Goal: Obtain resource: Download file/media

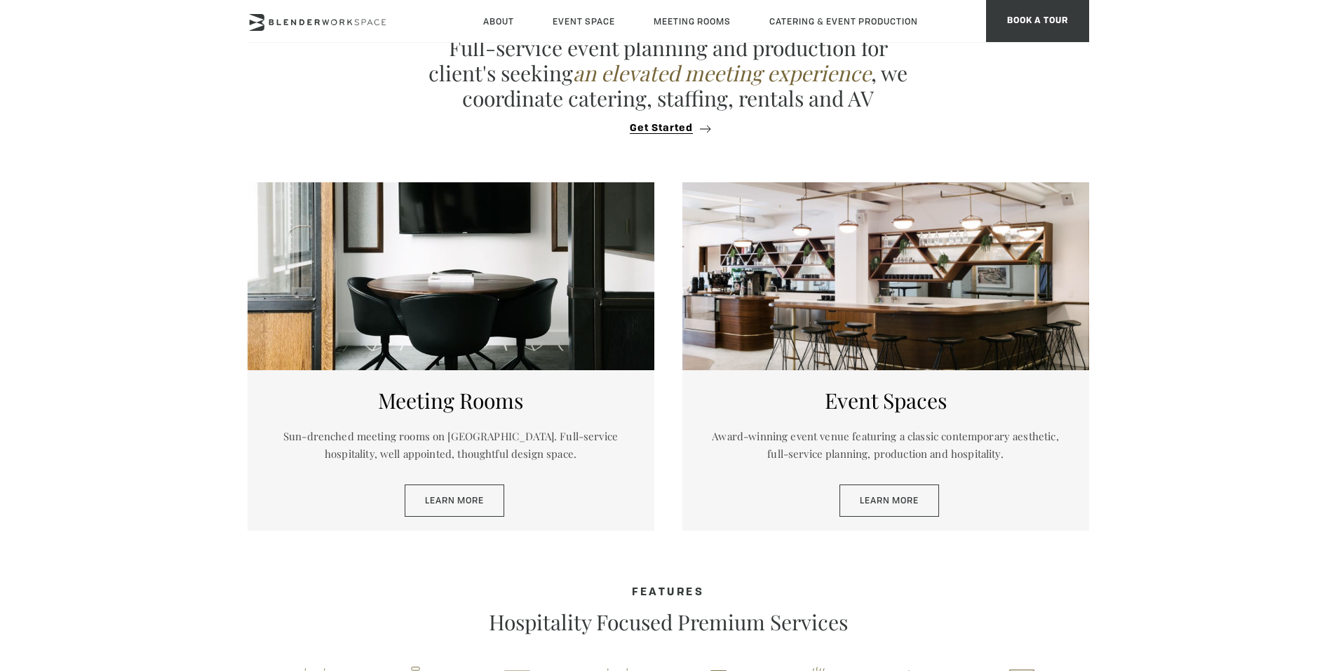
scroll to position [600, 0]
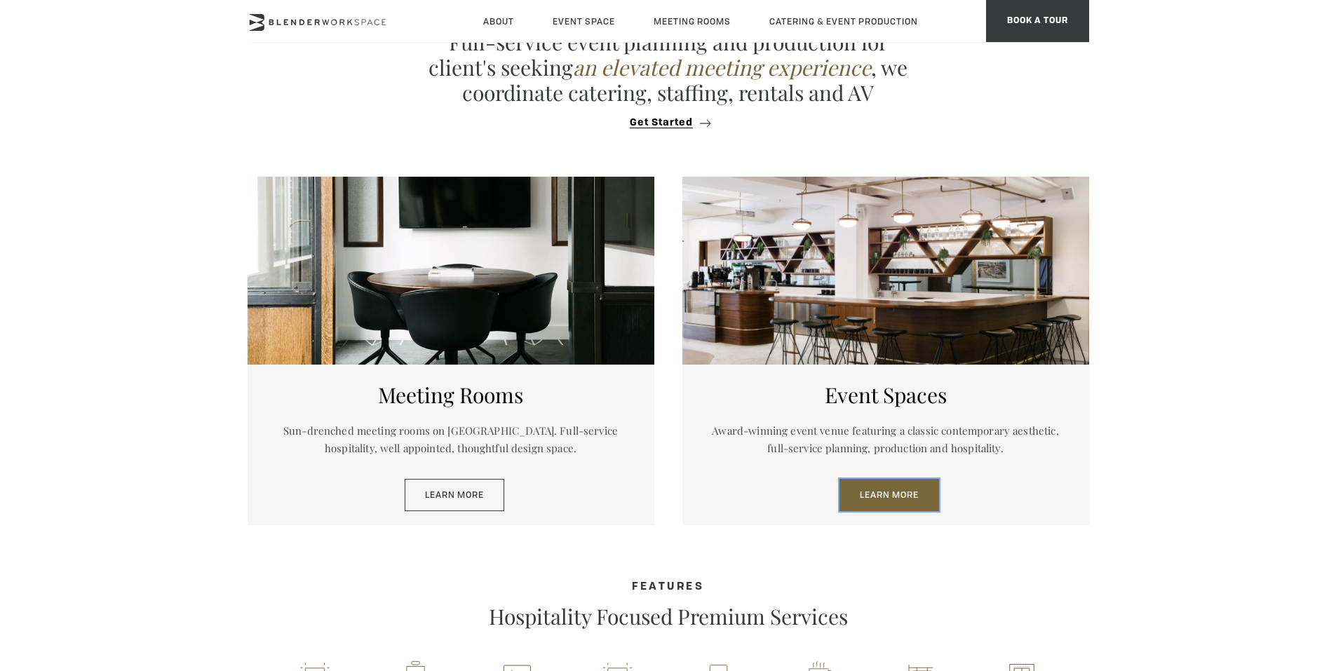
click at [893, 503] on link "Learn More" at bounding box center [890, 495] width 100 height 32
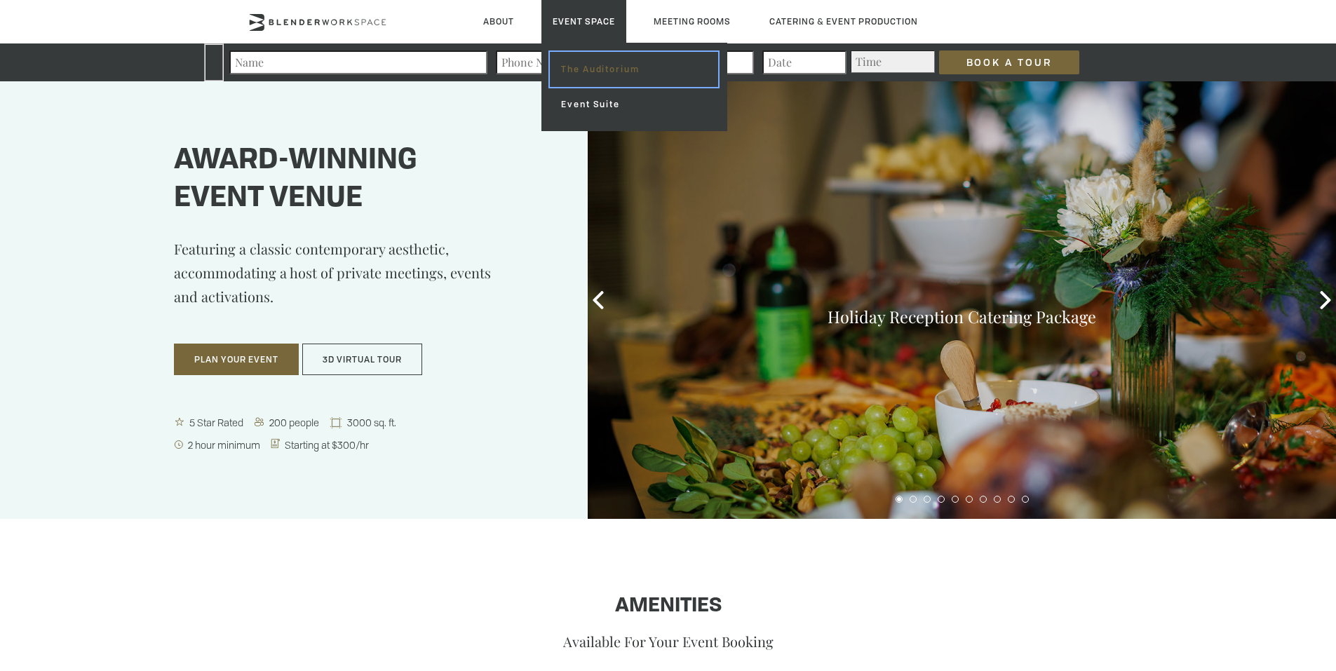
click at [587, 62] on link "The Auditorium" at bounding box center [634, 69] width 168 height 35
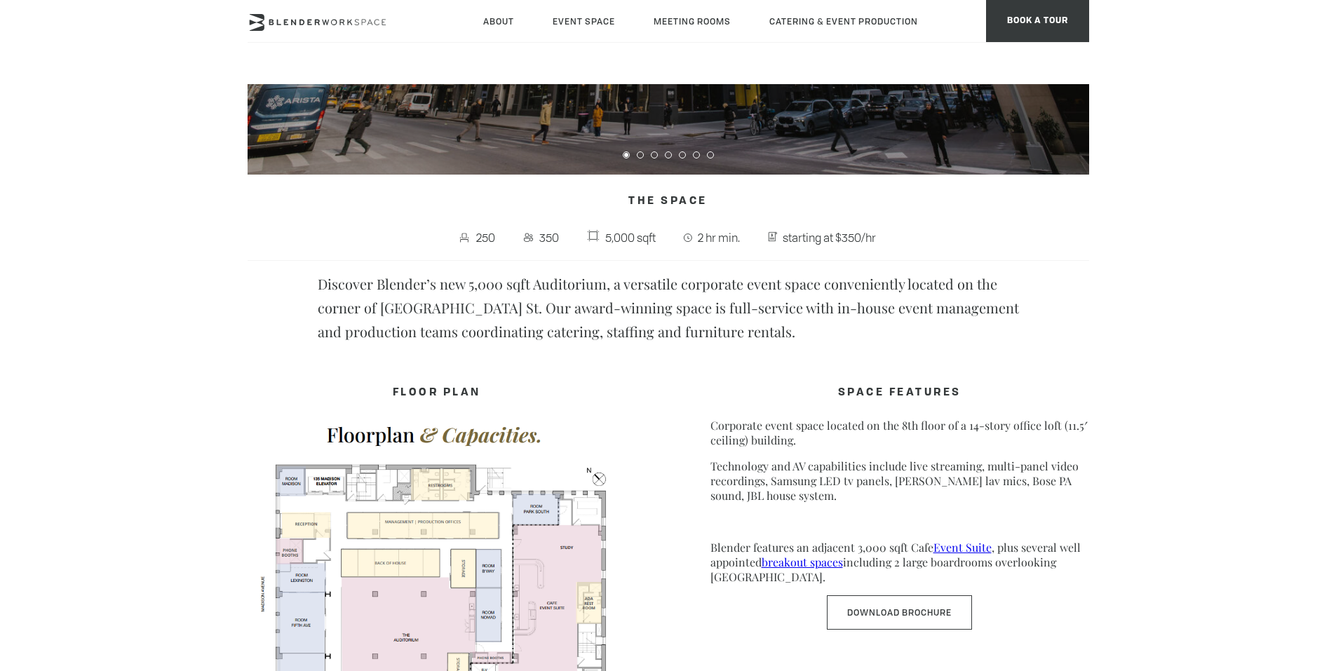
scroll to position [389, 0]
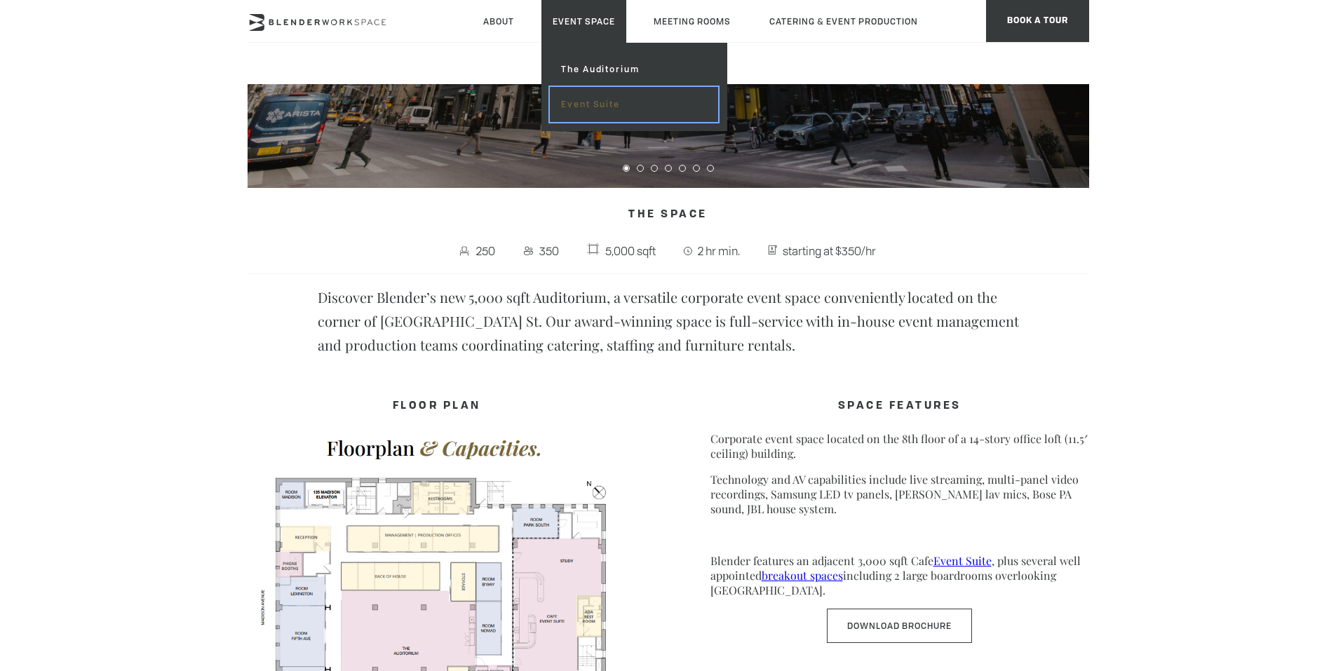
click at [605, 110] on link "Event Suite" at bounding box center [634, 104] width 168 height 35
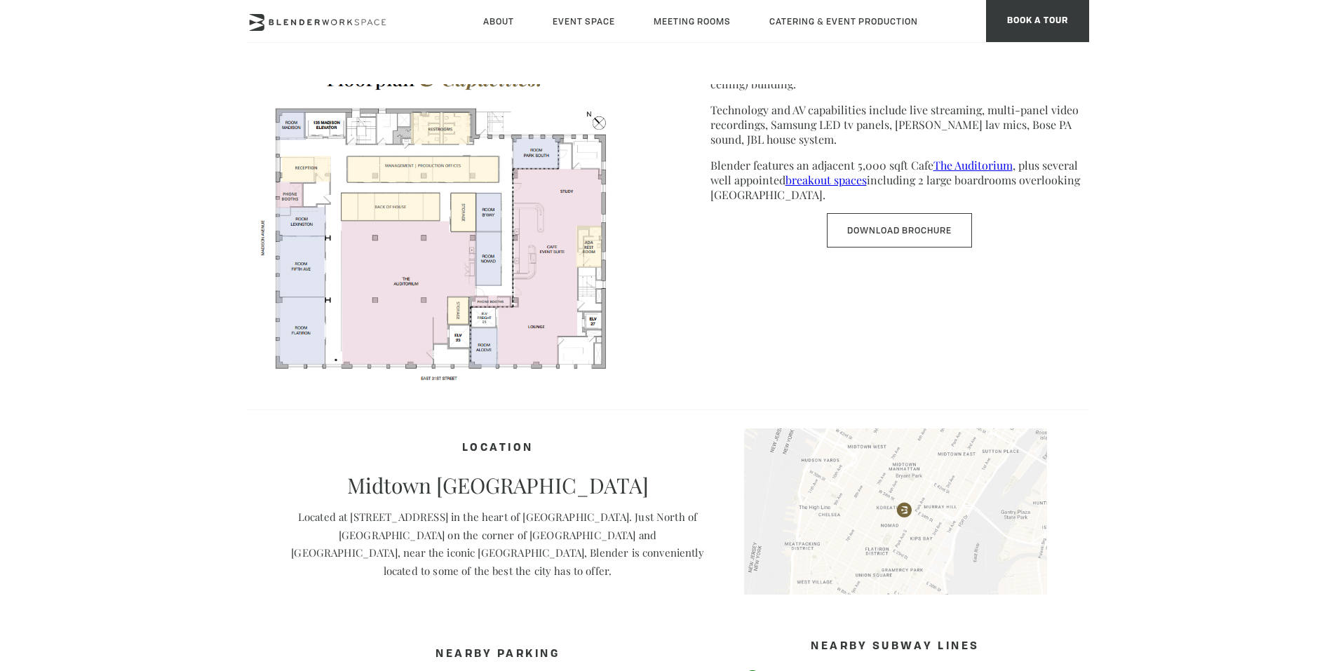
scroll to position [760, 0]
click at [892, 227] on link "Download Brochure" at bounding box center [899, 228] width 145 height 34
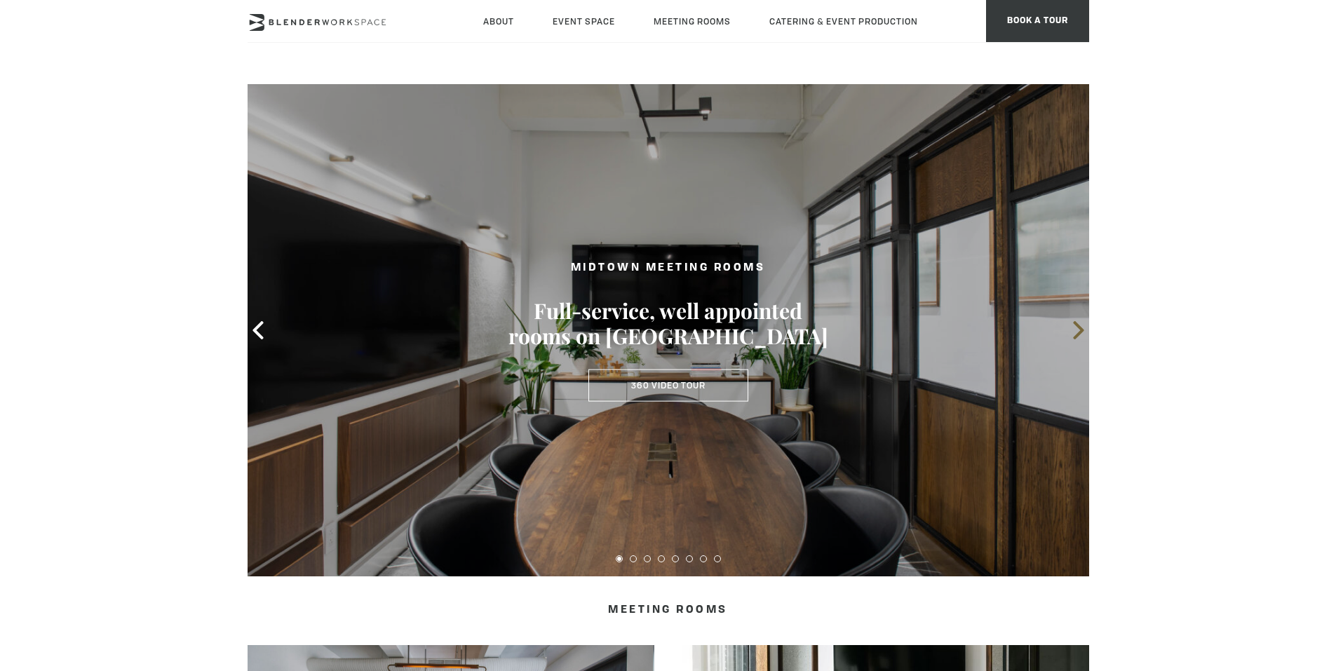
click at [1082, 329] on icon at bounding box center [1078, 330] width 11 height 18
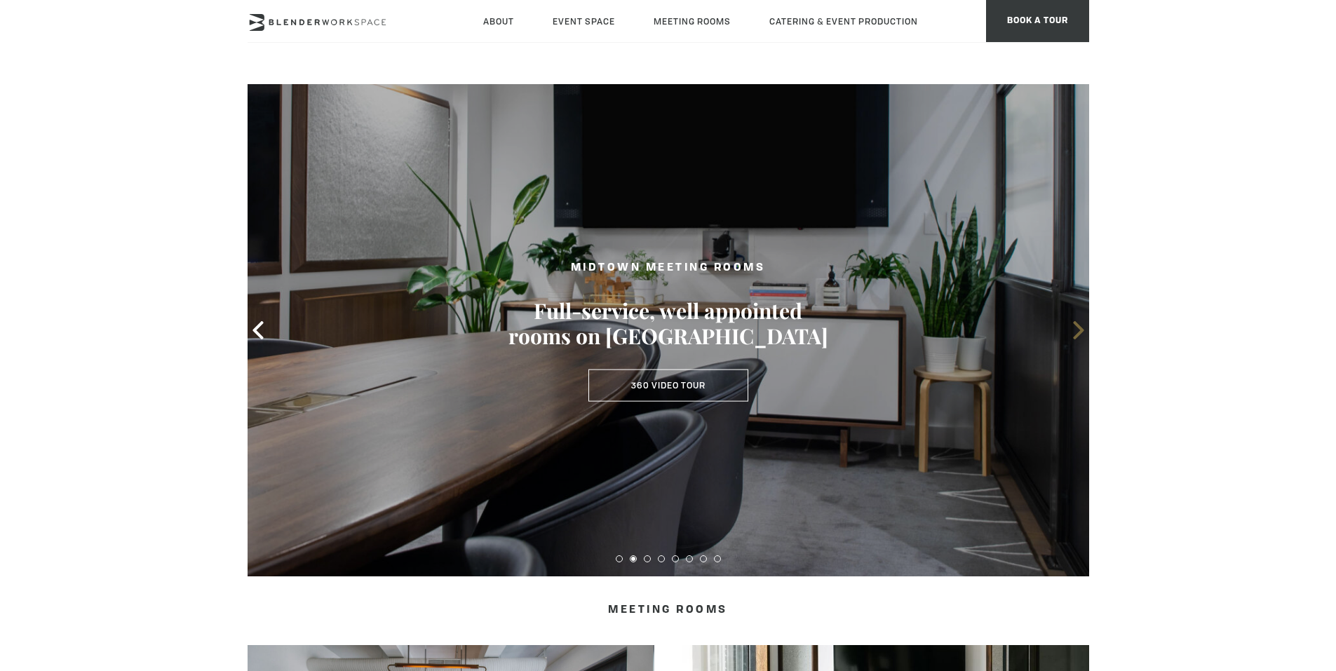
click at [1082, 329] on icon at bounding box center [1078, 330] width 11 height 18
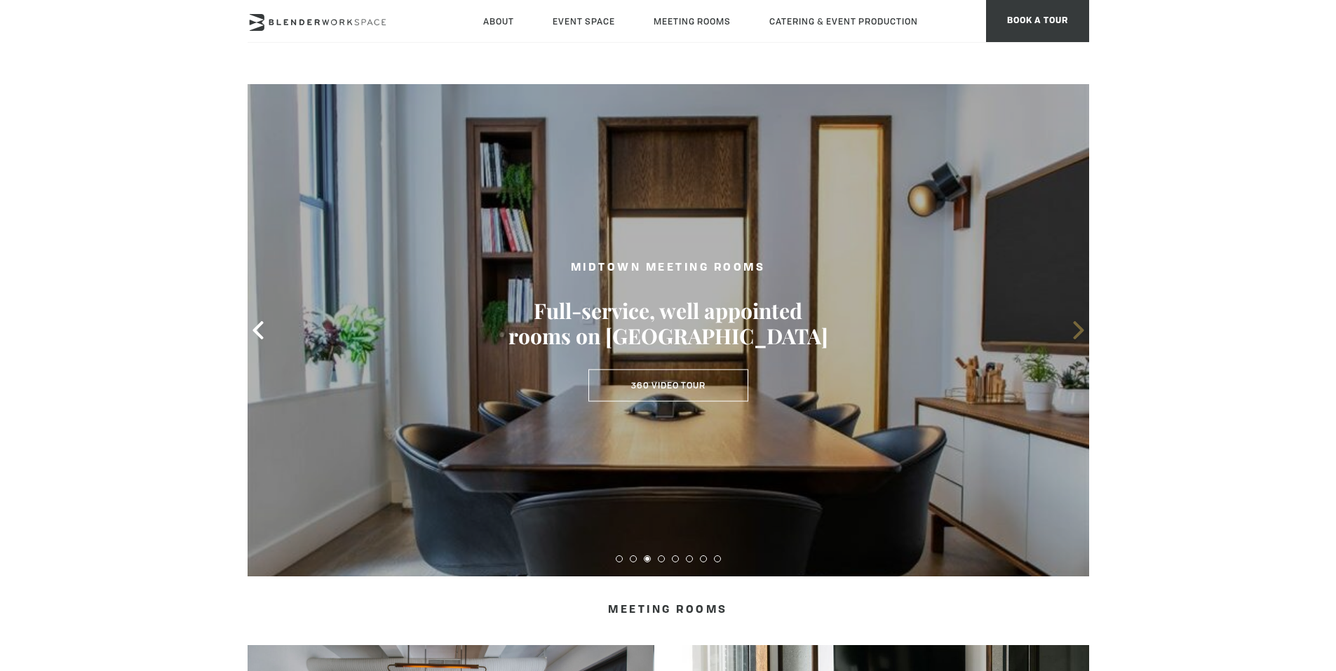
click at [1082, 329] on icon at bounding box center [1078, 330] width 11 height 18
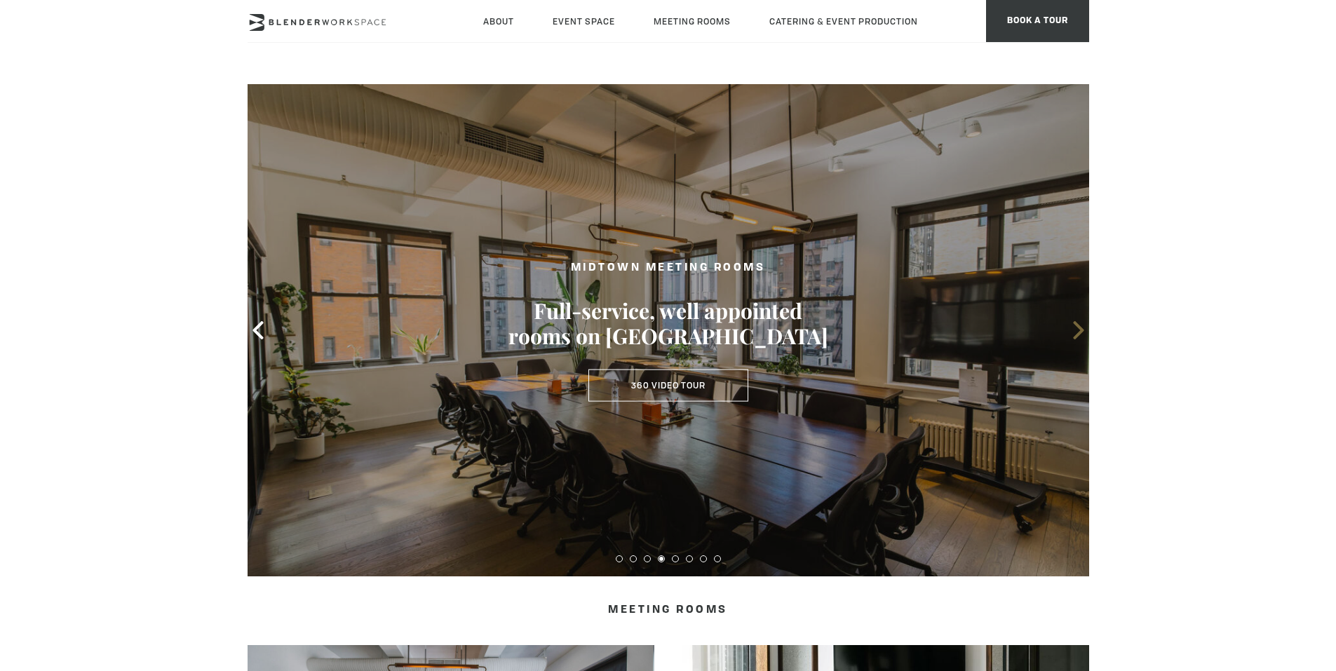
click at [1082, 329] on icon at bounding box center [1078, 330] width 11 height 18
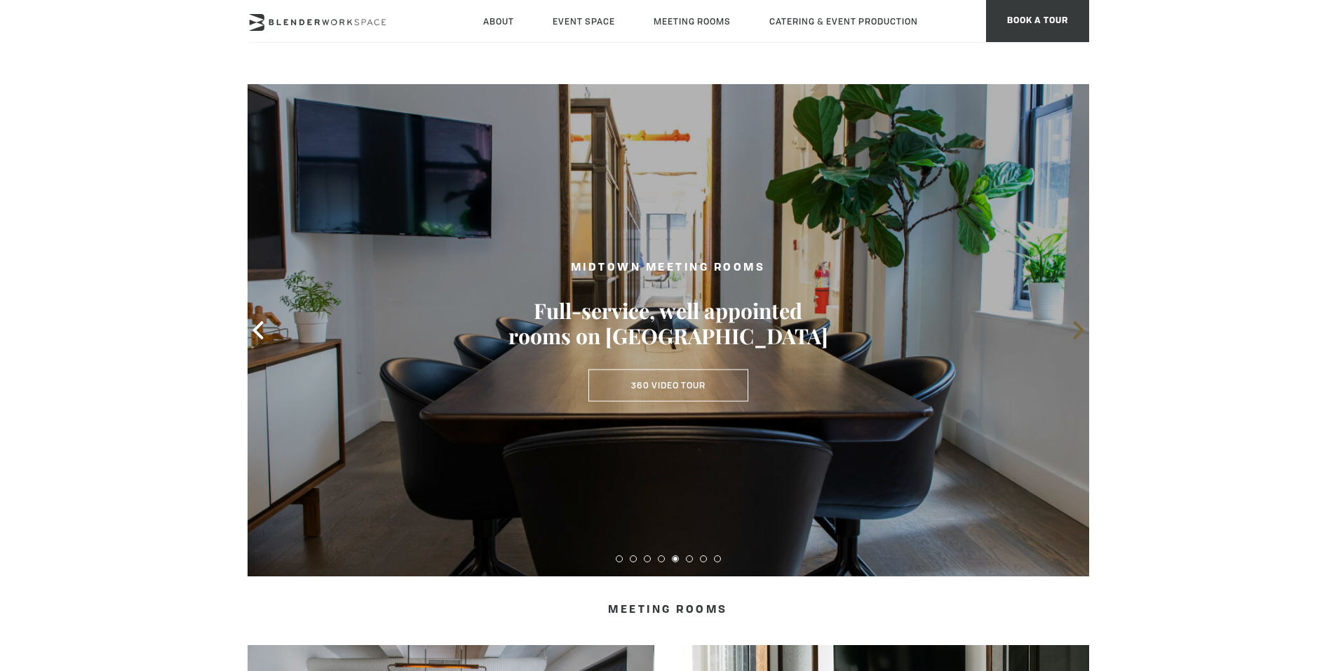
click at [1082, 329] on icon at bounding box center [1078, 330] width 11 height 18
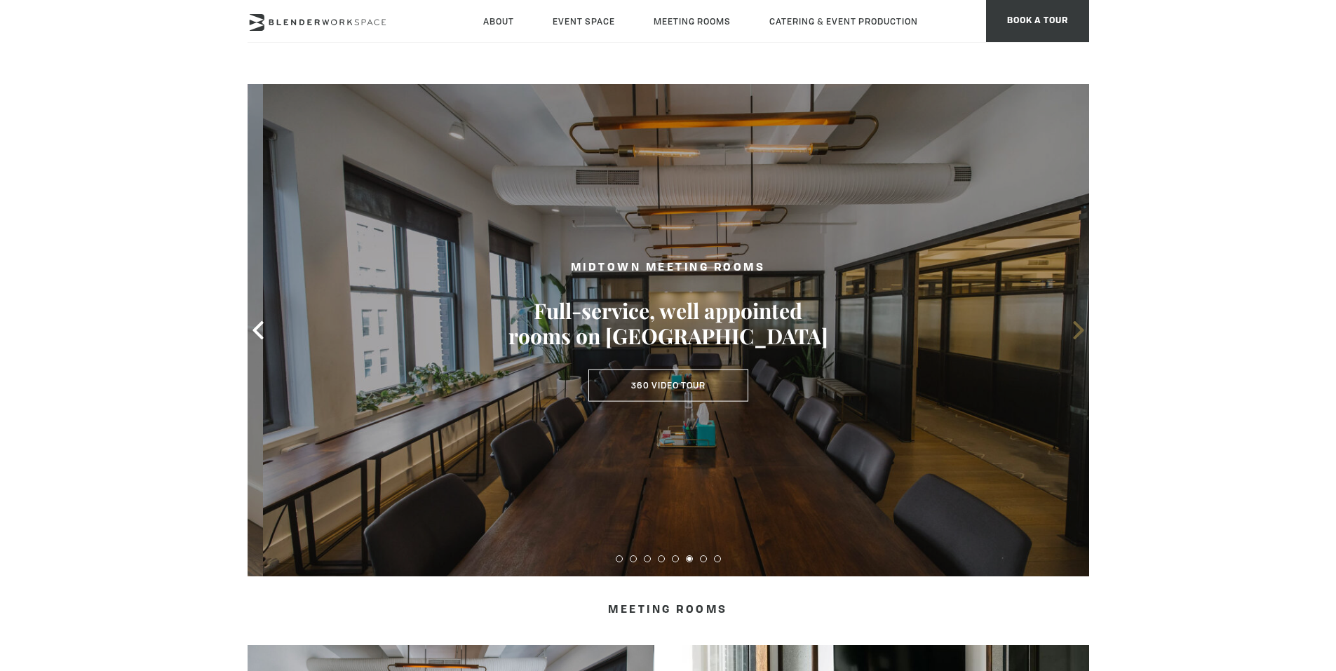
click at [1082, 329] on icon at bounding box center [1078, 330] width 11 height 18
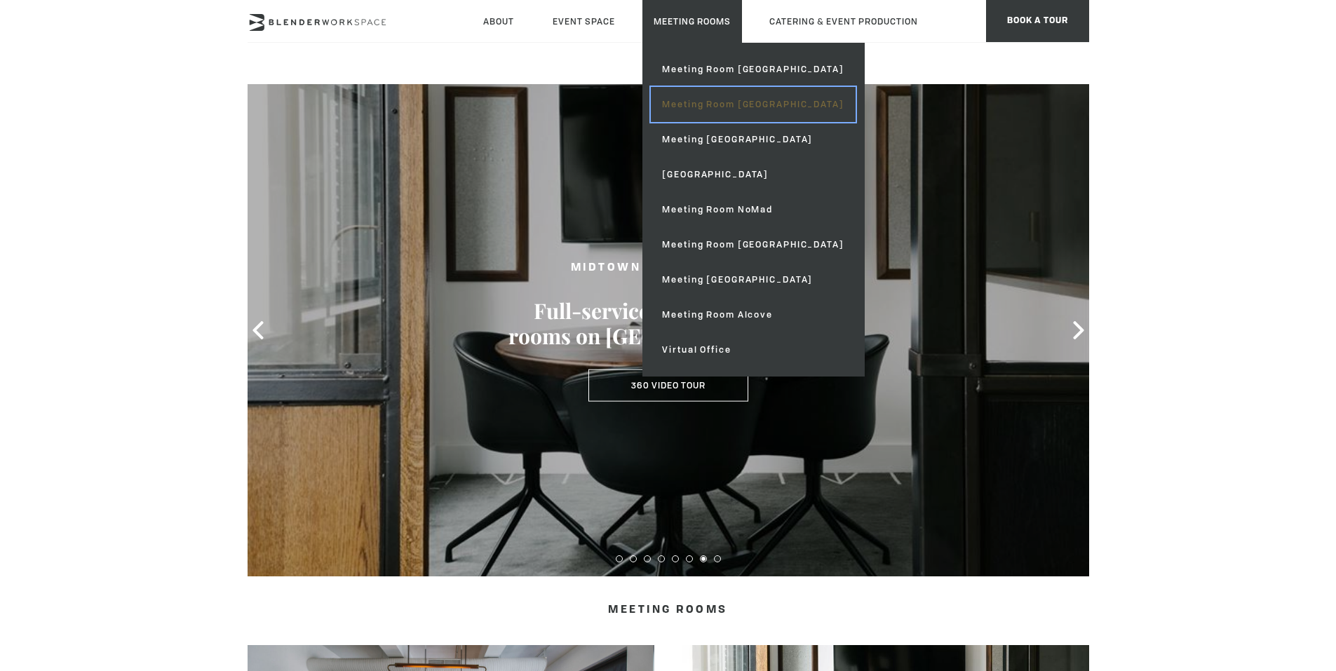
click at [702, 100] on link "Meeting Room [GEOGRAPHIC_DATA]" at bounding box center [753, 104] width 204 height 35
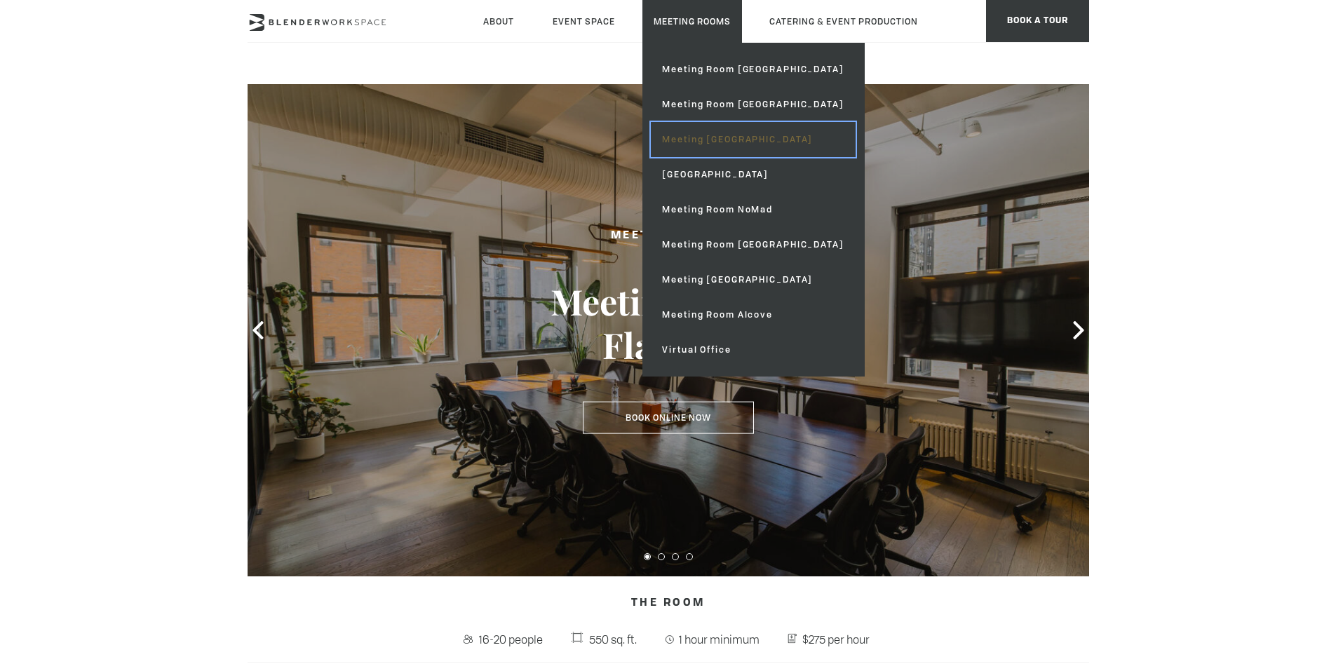
click at [743, 135] on link "Meeting [GEOGRAPHIC_DATA]" at bounding box center [753, 139] width 204 height 35
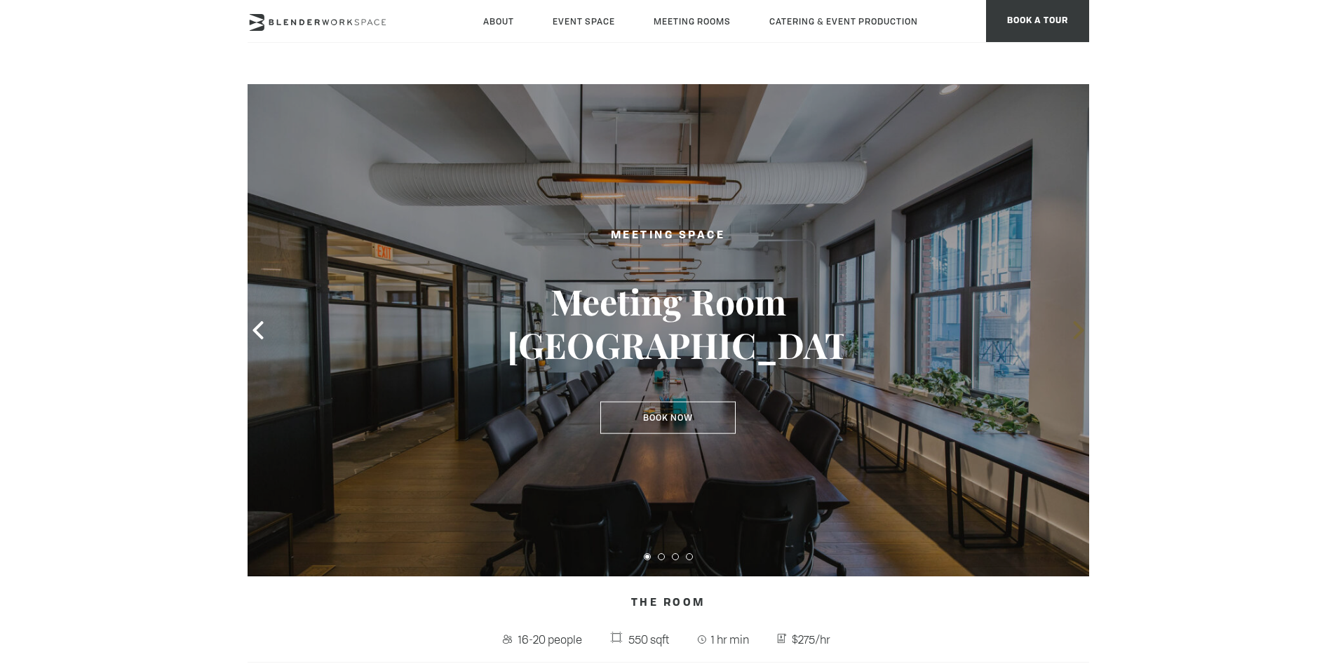
click at [1077, 332] on icon at bounding box center [1079, 330] width 18 height 18
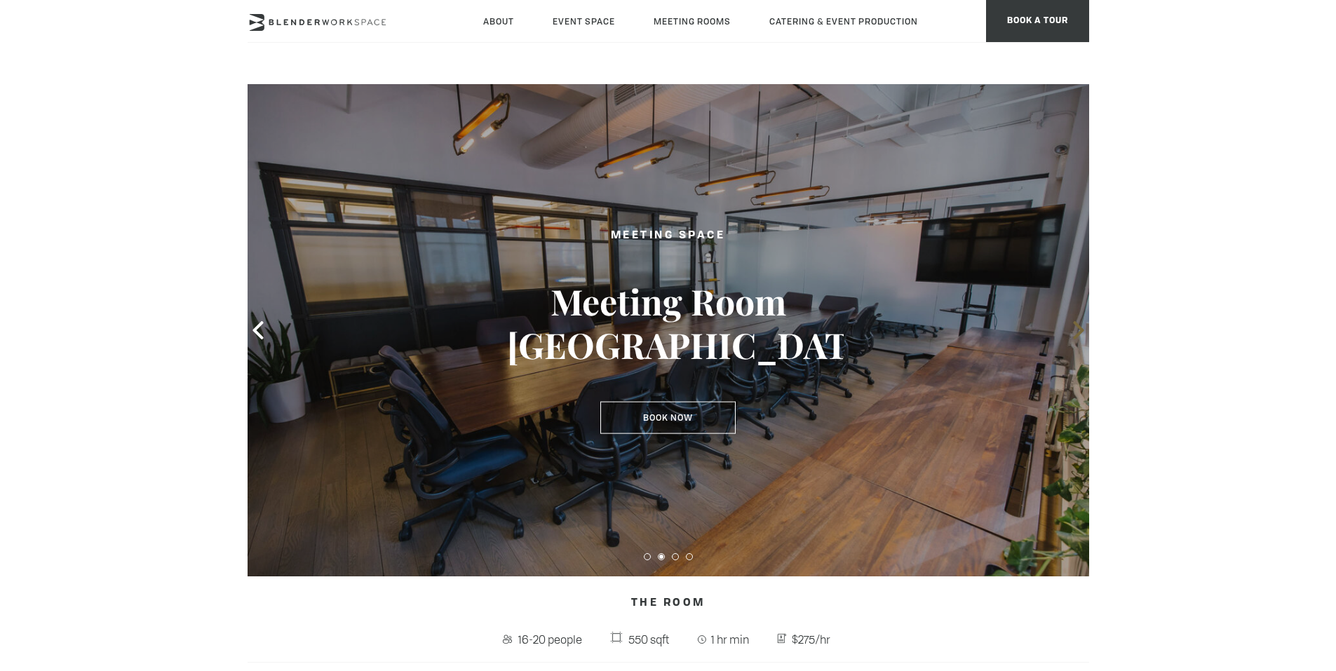
click at [1077, 332] on icon at bounding box center [1079, 330] width 18 height 18
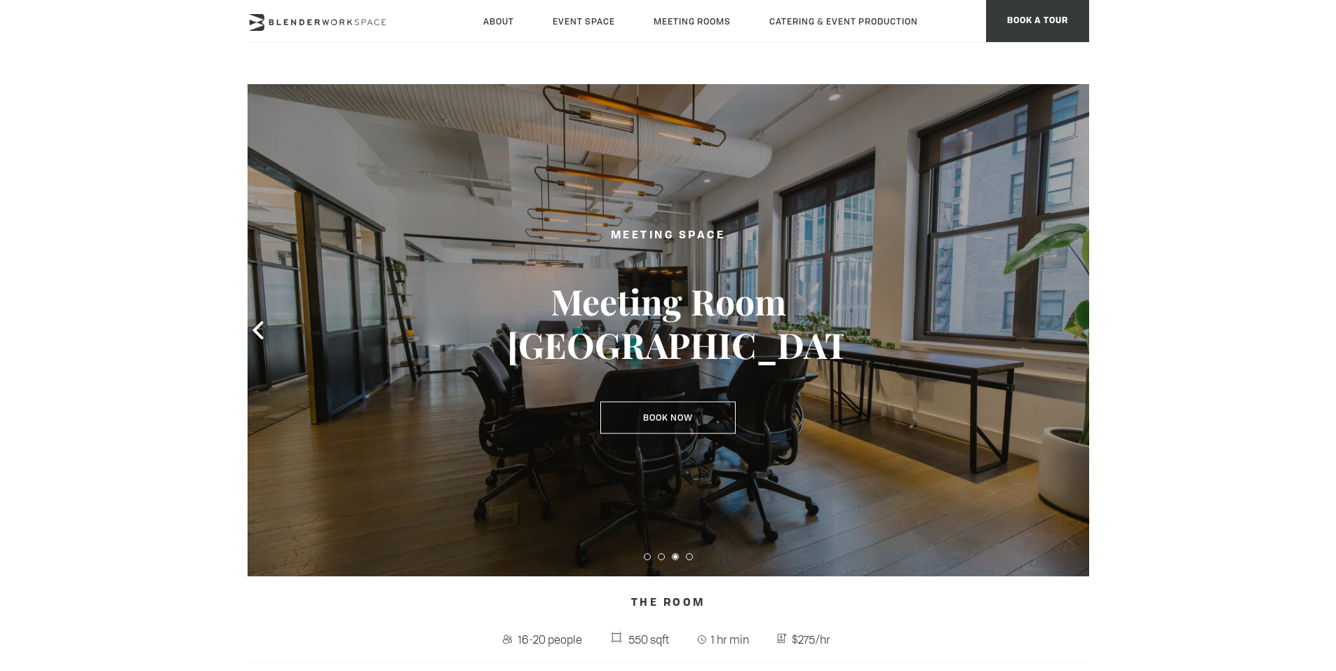
click at [1077, 332] on icon at bounding box center [1079, 330] width 18 height 18
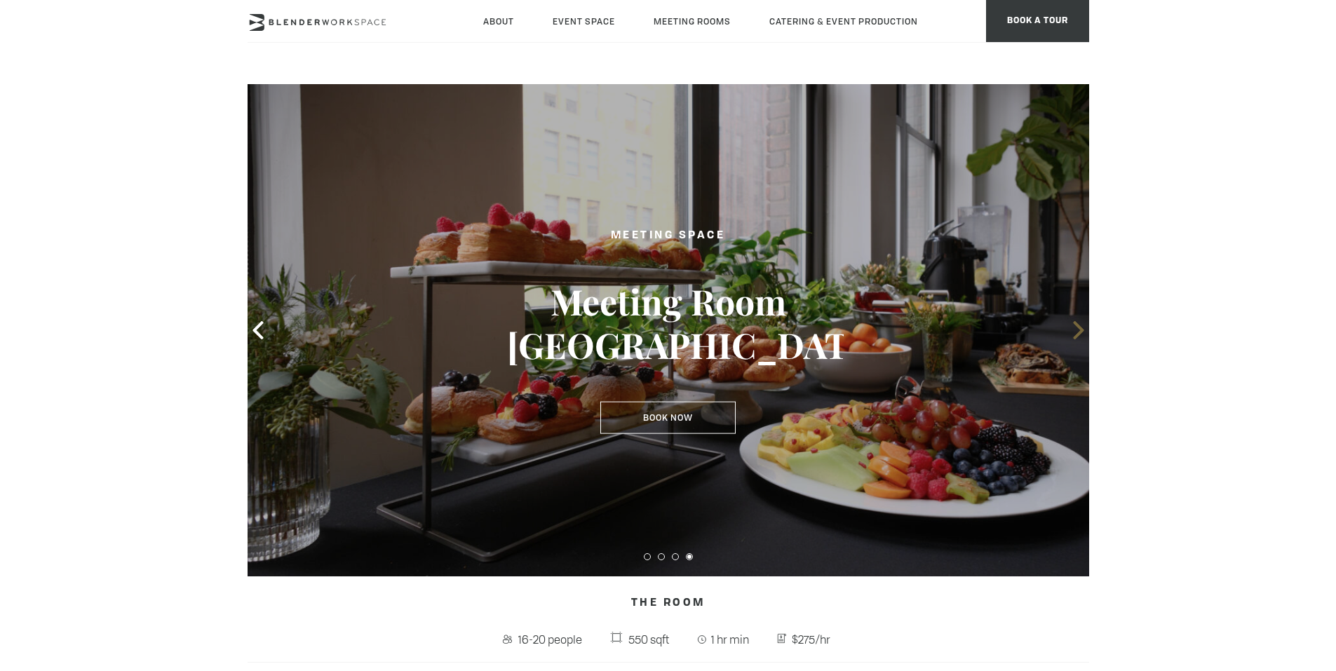
click at [1077, 332] on icon at bounding box center [1079, 330] width 18 height 18
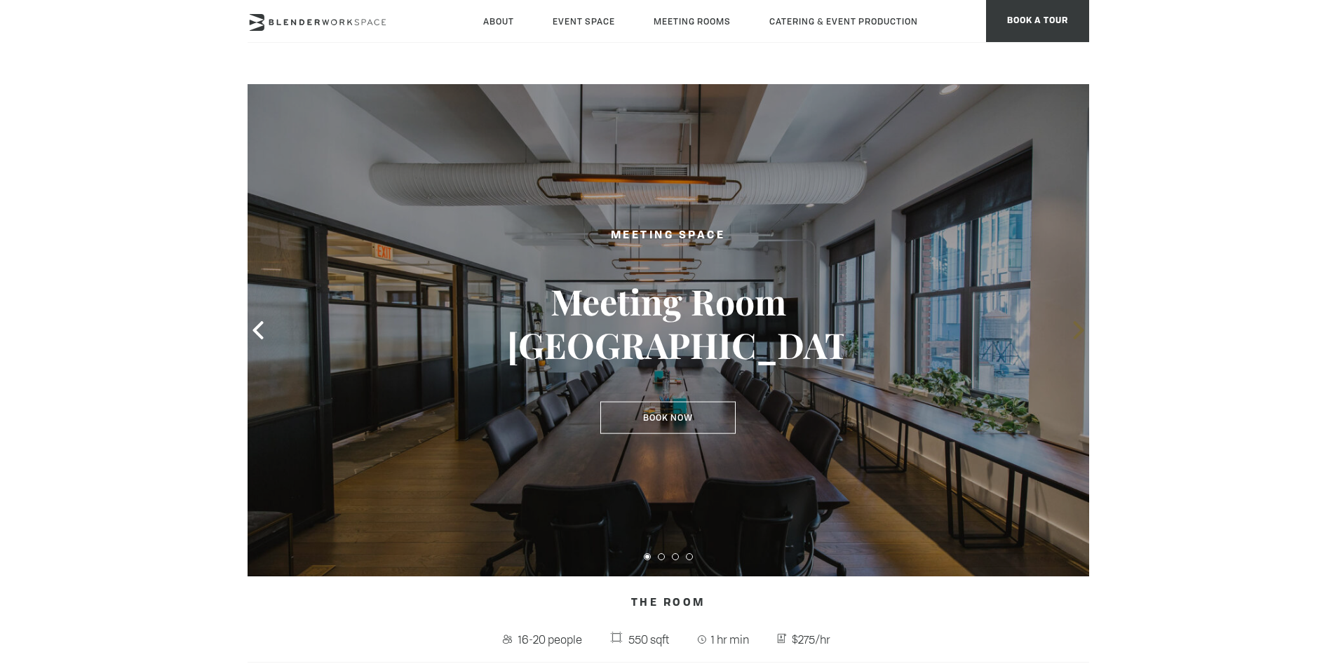
click at [1077, 332] on icon at bounding box center [1079, 330] width 18 height 18
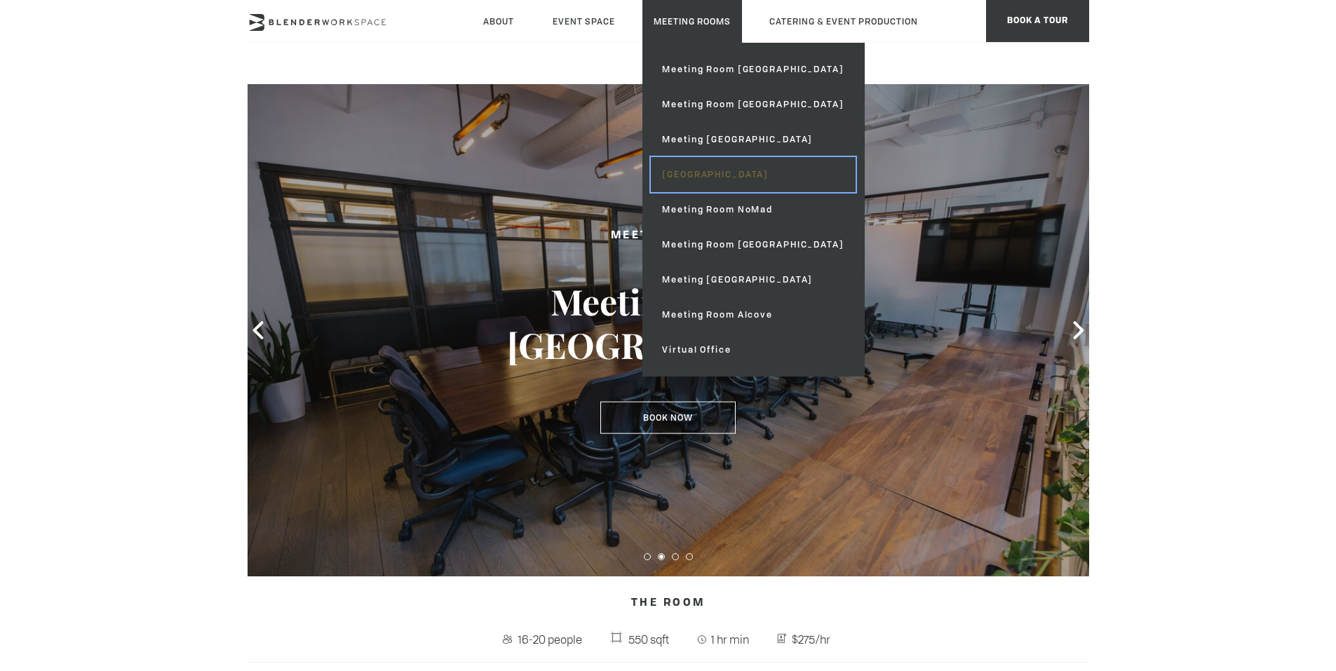
click at [742, 171] on link "[GEOGRAPHIC_DATA]" at bounding box center [753, 174] width 204 height 35
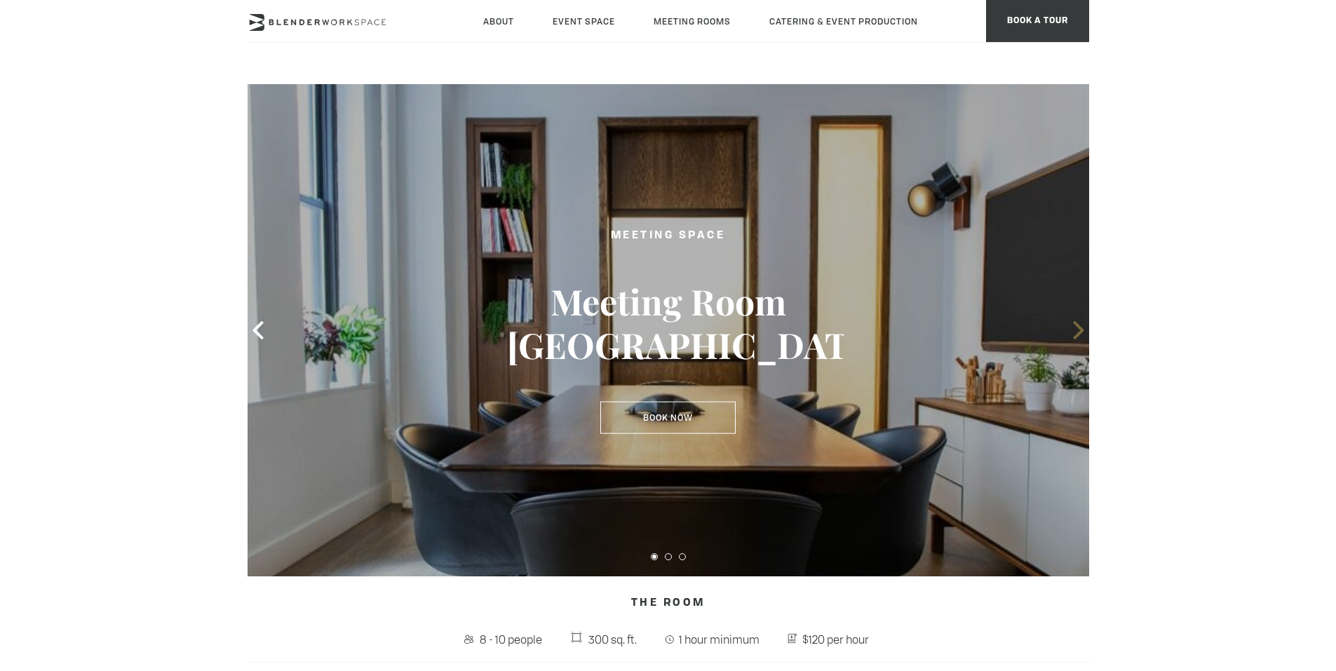
click at [1076, 327] on icon at bounding box center [1079, 330] width 18 height 18
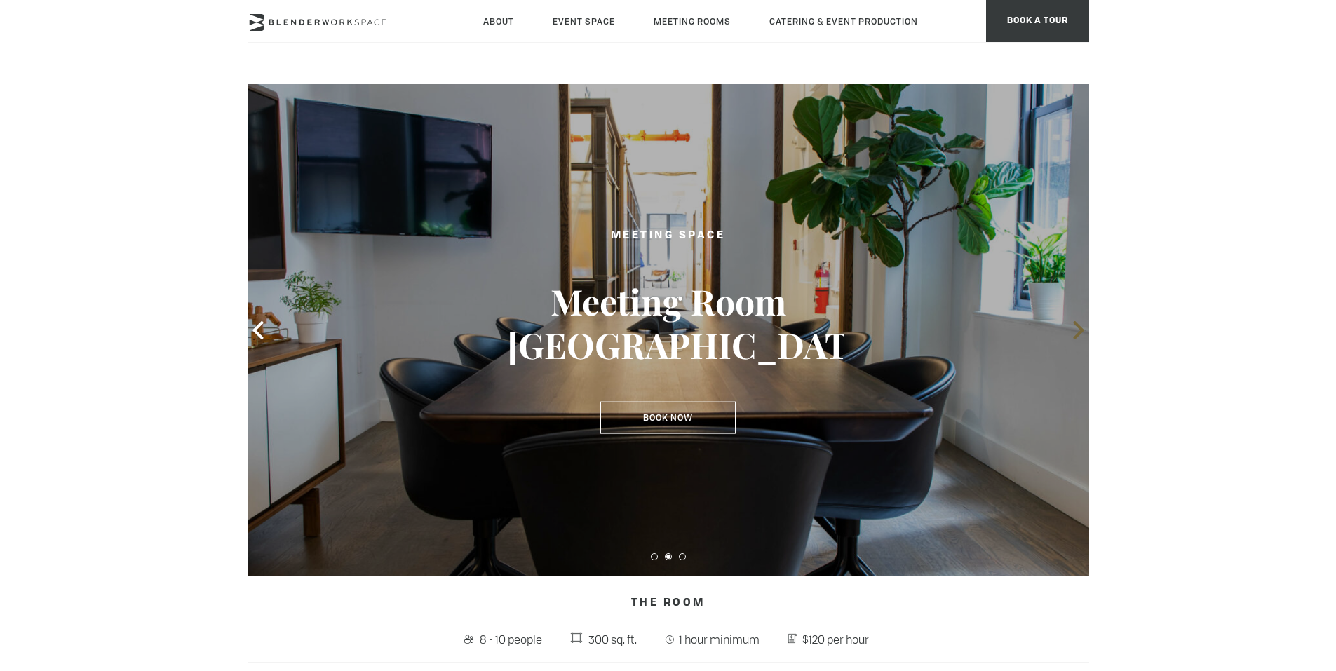
click at [1076, 327] on icon at bounding box center [1079, 330] width 18 height 18
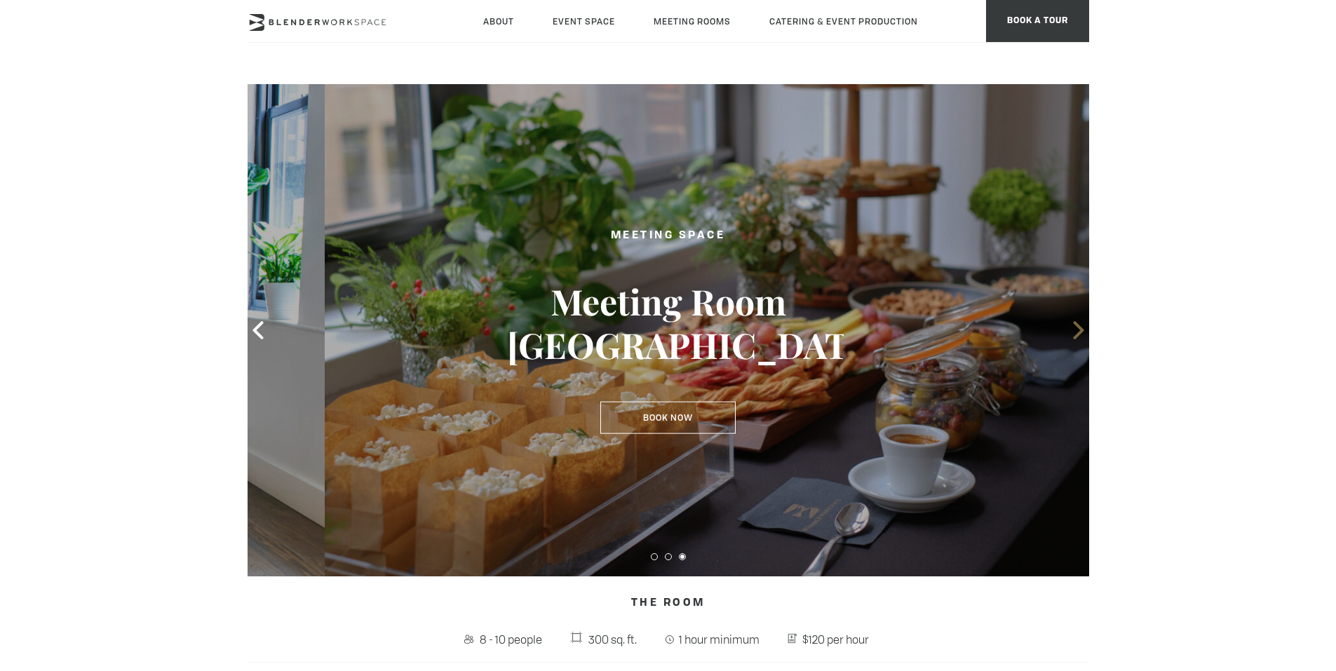
click at [1076, 327] on icon at bounding box center [1079, 330] width 18 height 18
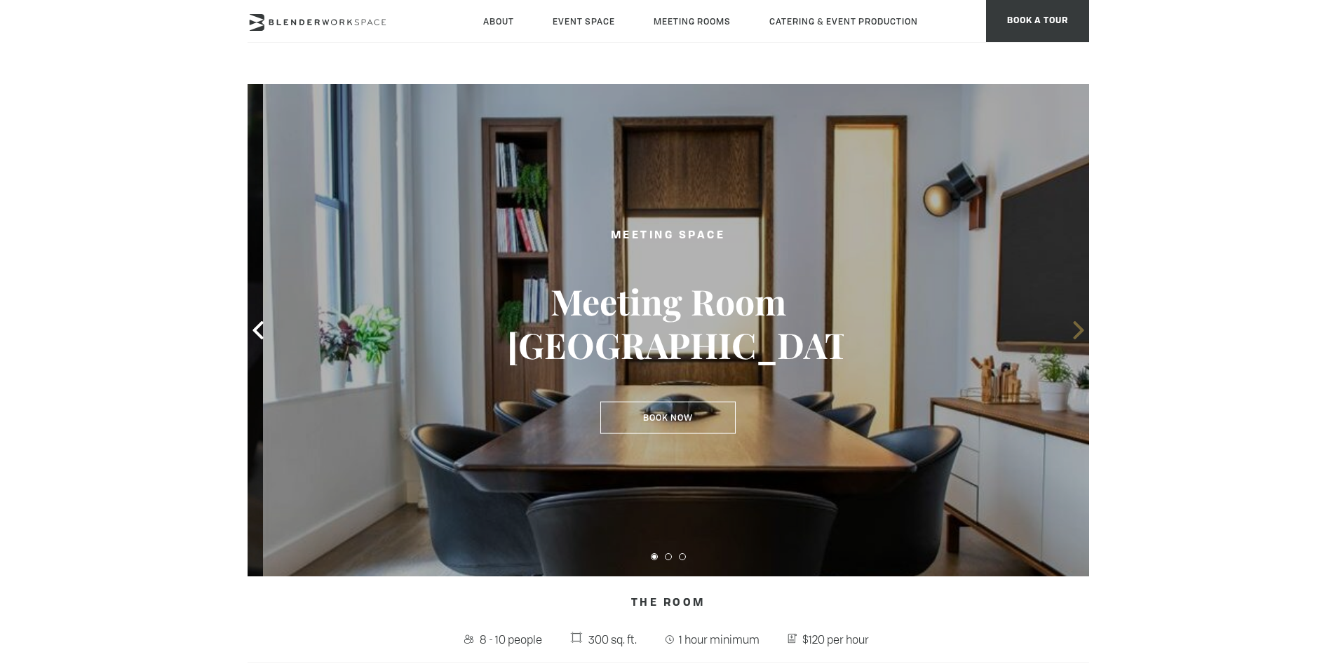
click at [1076, 327] on icon at bounding box center [1079, 330] width 18 height 18
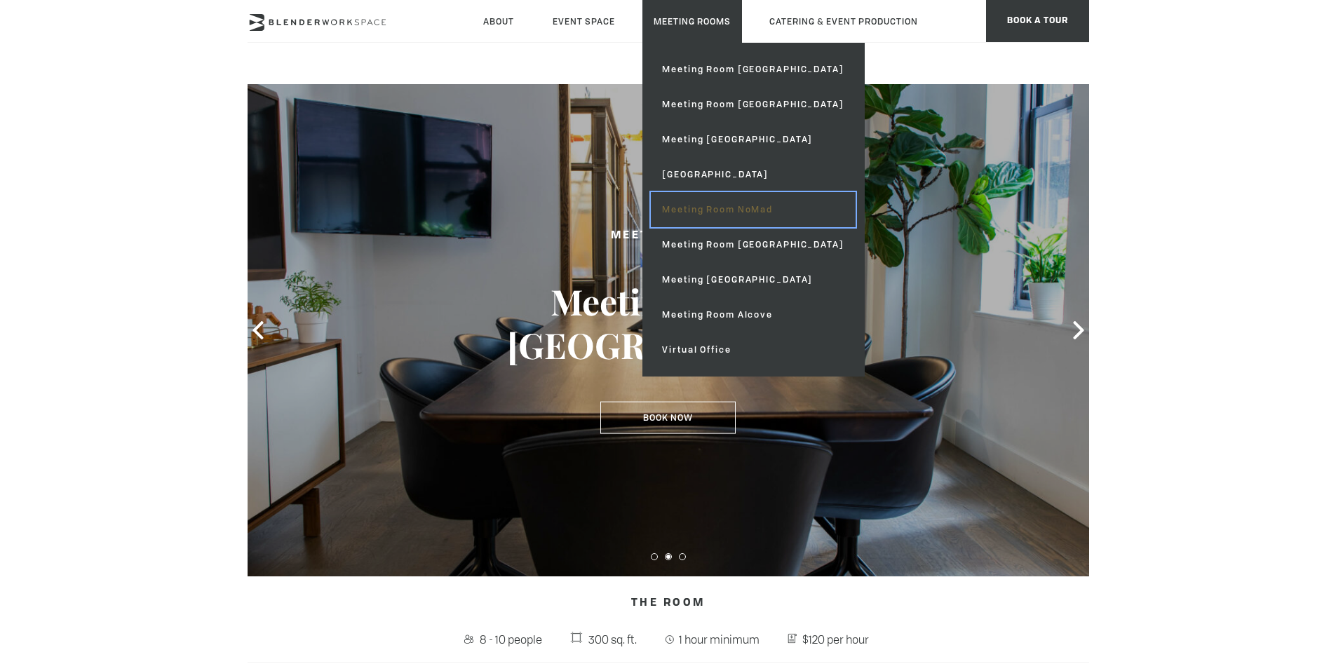
click at [722, 214] on link "Meeting Room NoMad" at bounding box center [753, 209] width 204 height 35
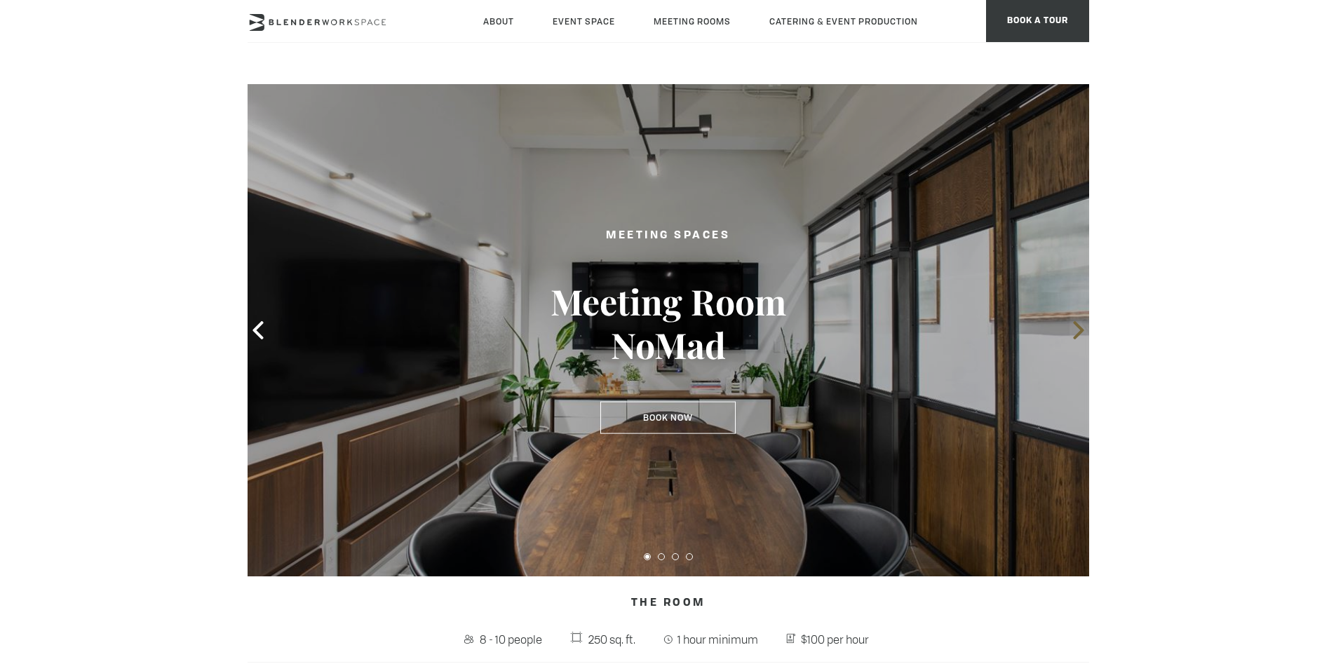
click at [1073, 333] on icon at bounding box center [1079, 330] width 18 height 18
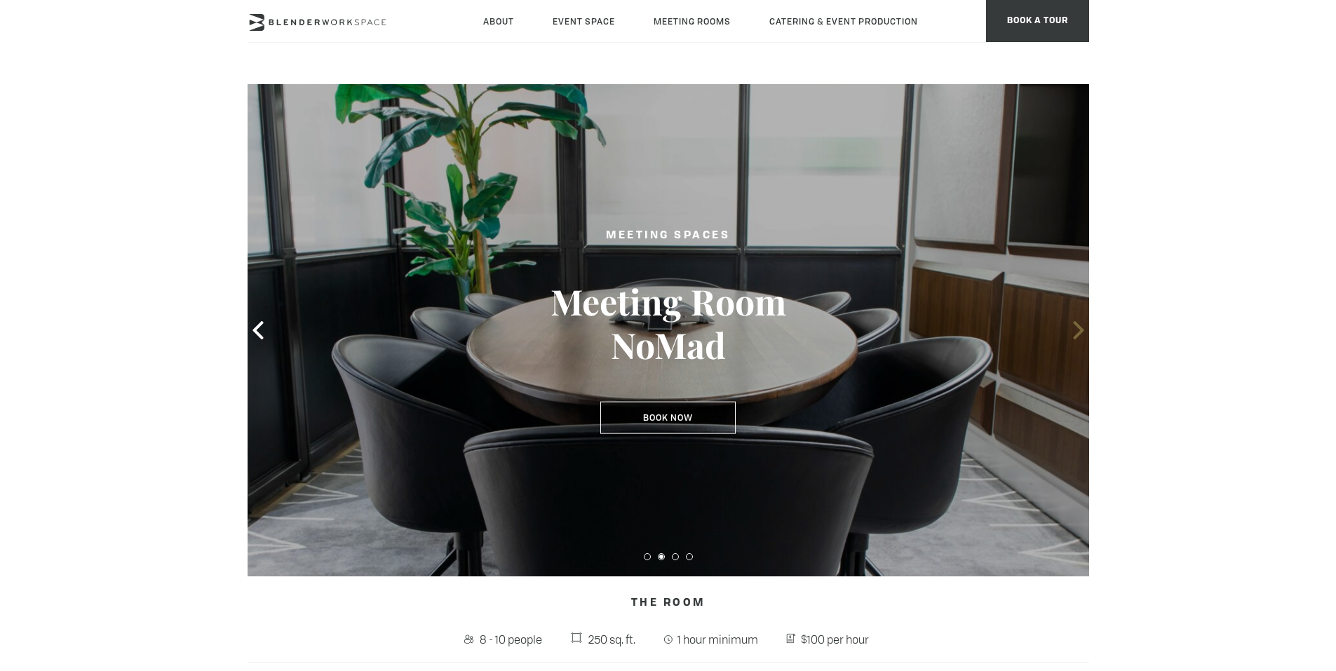
click at [1073, 333] on icon at bounding box center [1079, 330] width 18 height 18
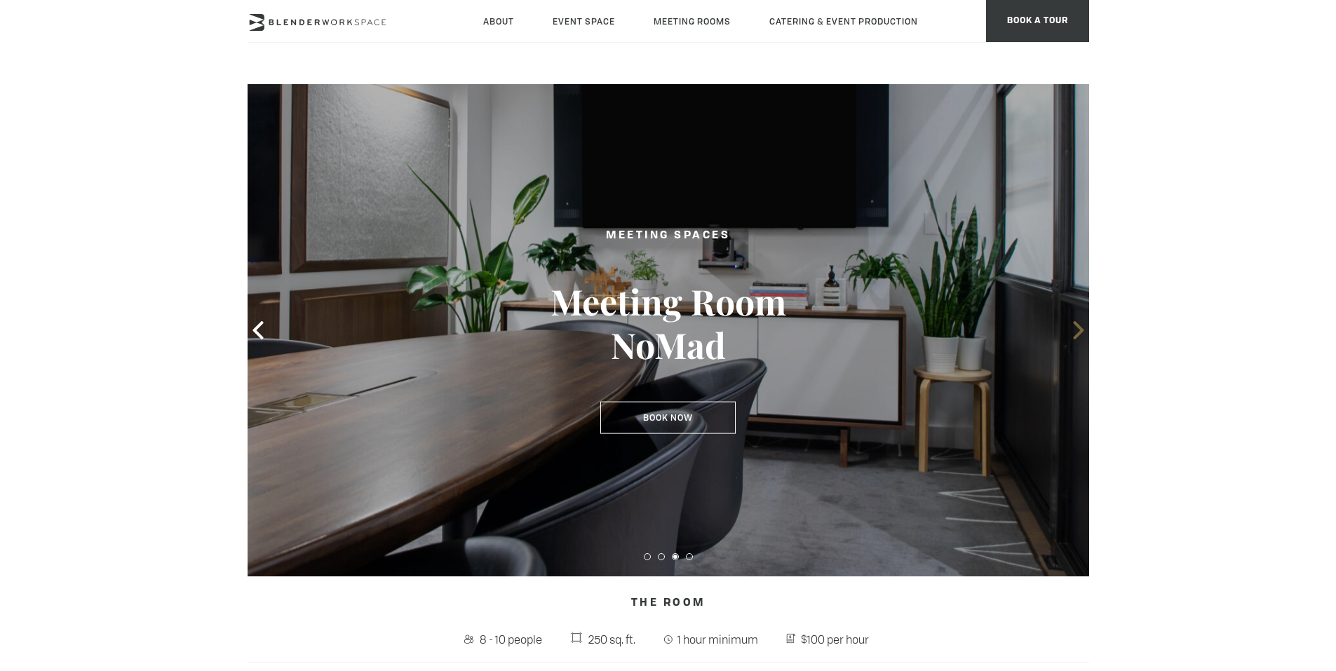
click at [1073, 333] on icon at bounding box center [1079, 330] width 18 height 18
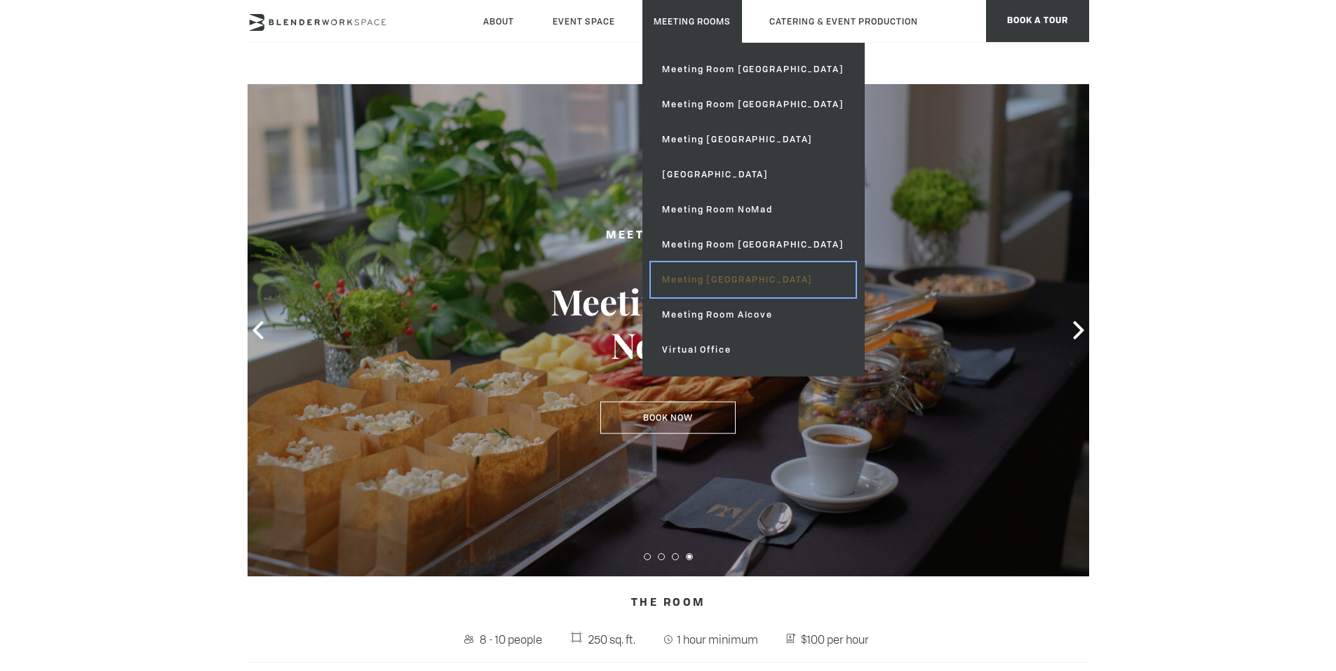
click at [718, 276] on link "Meeting [GEOGRAPHIC_DATA]" at bounding box center [753, 279] width 204 height 35
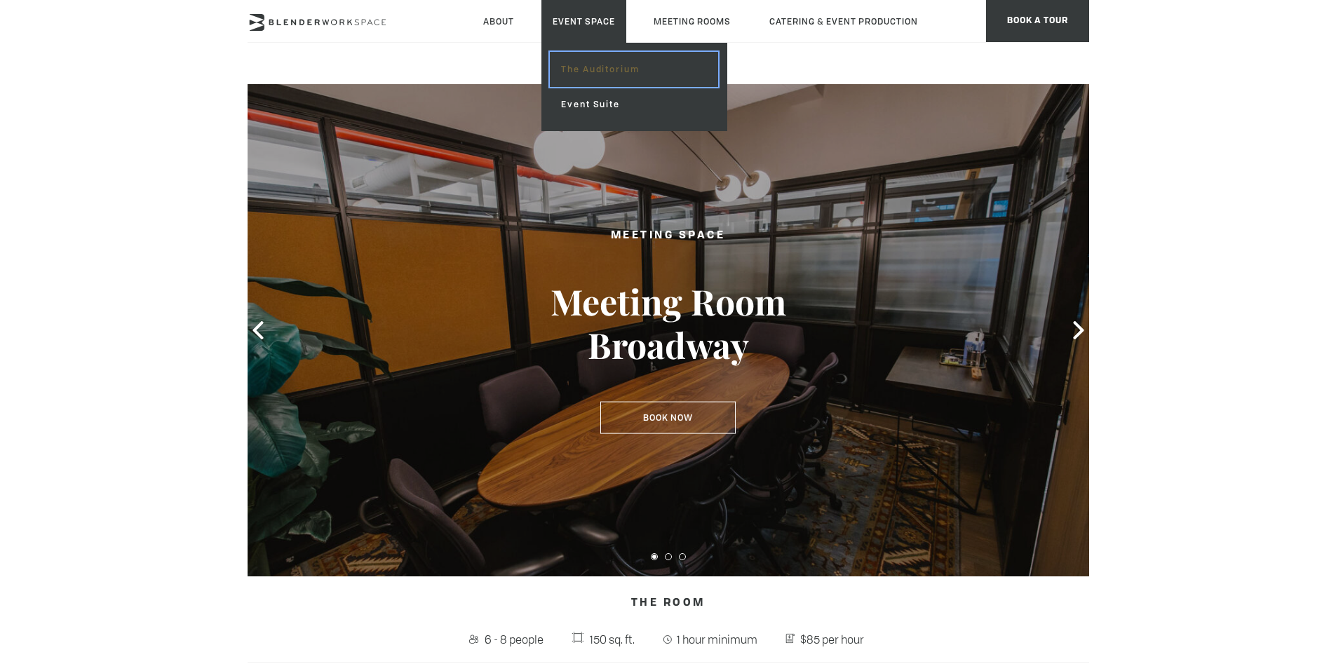
click at [574, 72] on link "The Auditorium" at bounding box center [634, 69] width 168 height 35
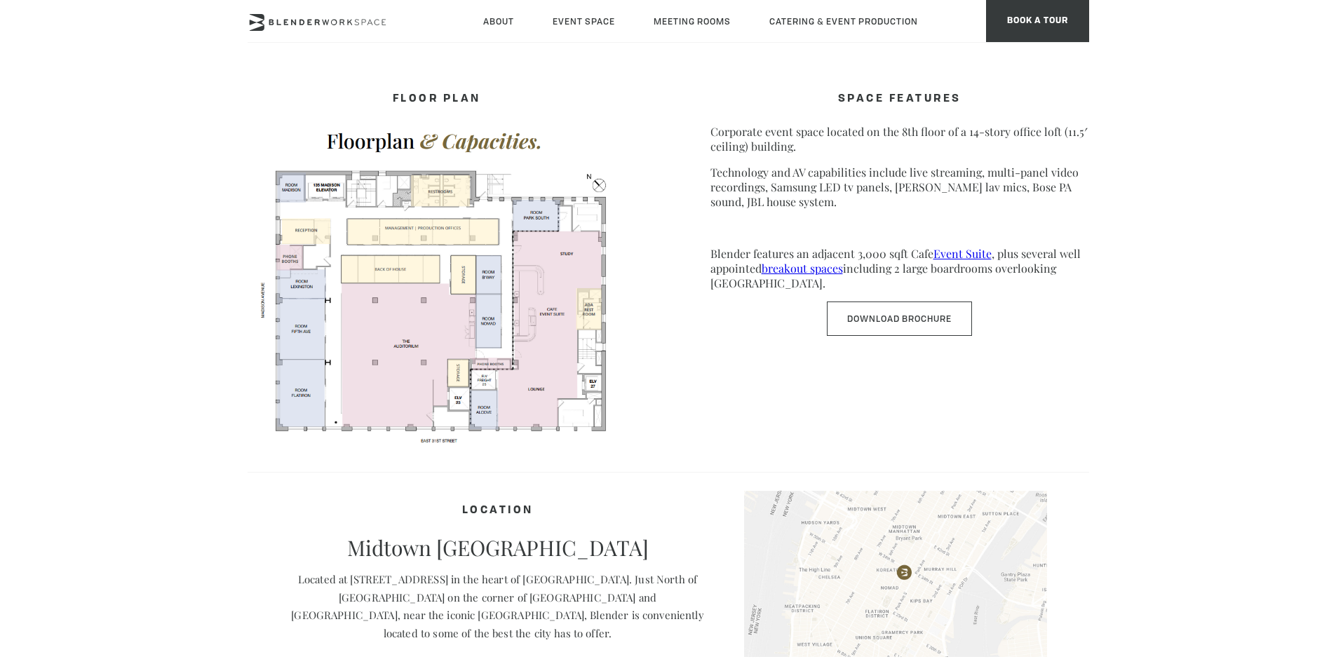
scroll to position [698, 0]
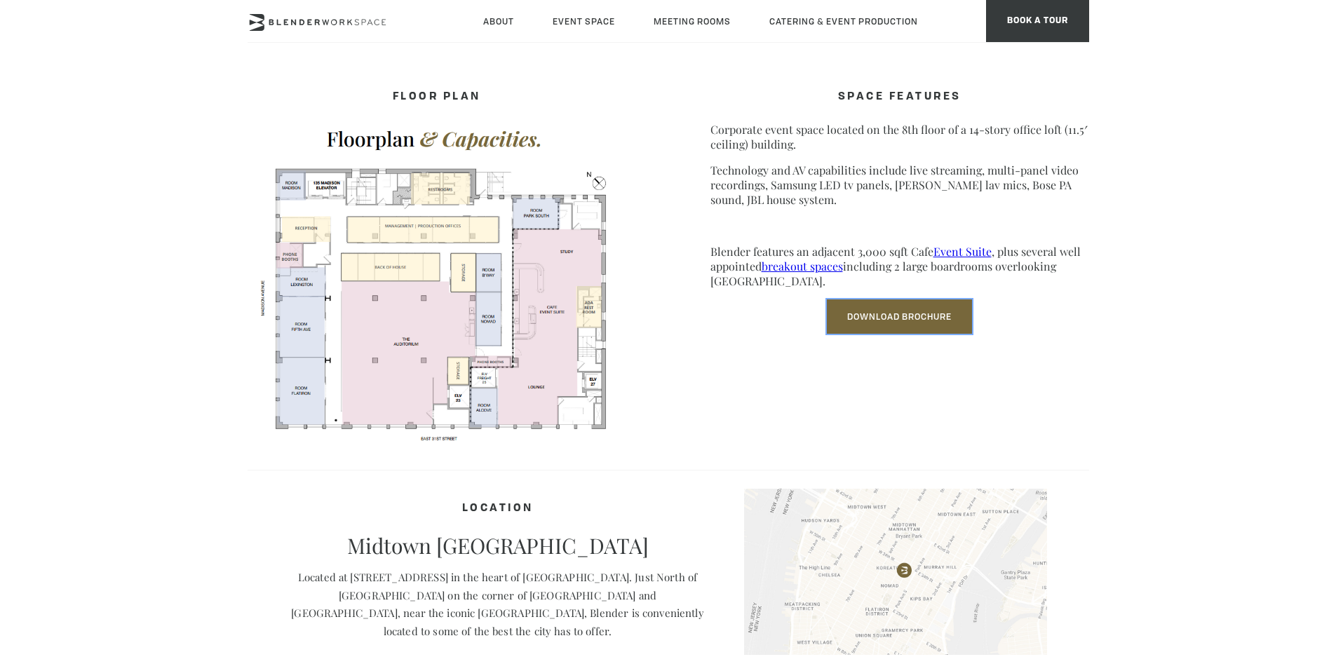
click at [874, 314] on link "Download Brochure" at bounding box center [899, 316] width 145 height 34
